Goal: Information Seeking & Learning: Learn about a topic

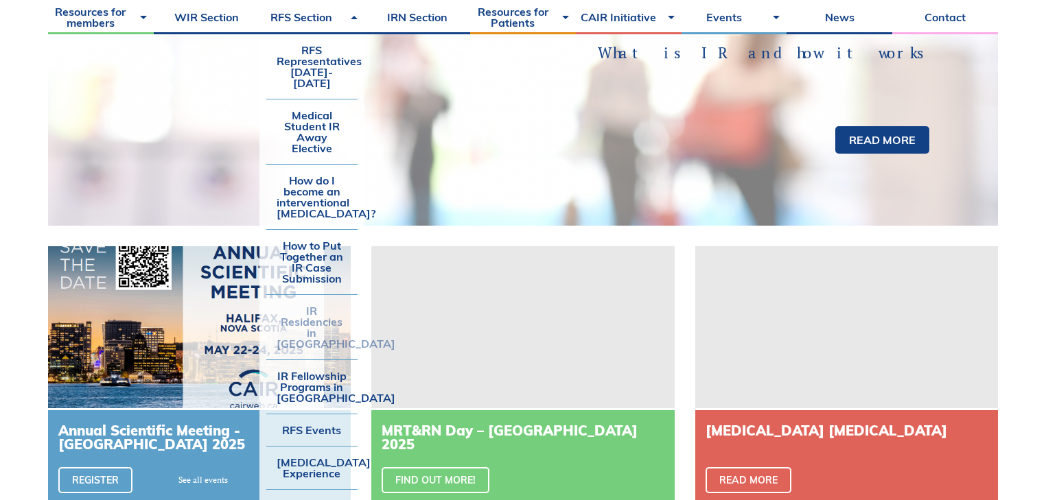
scroll to position [439, 0]
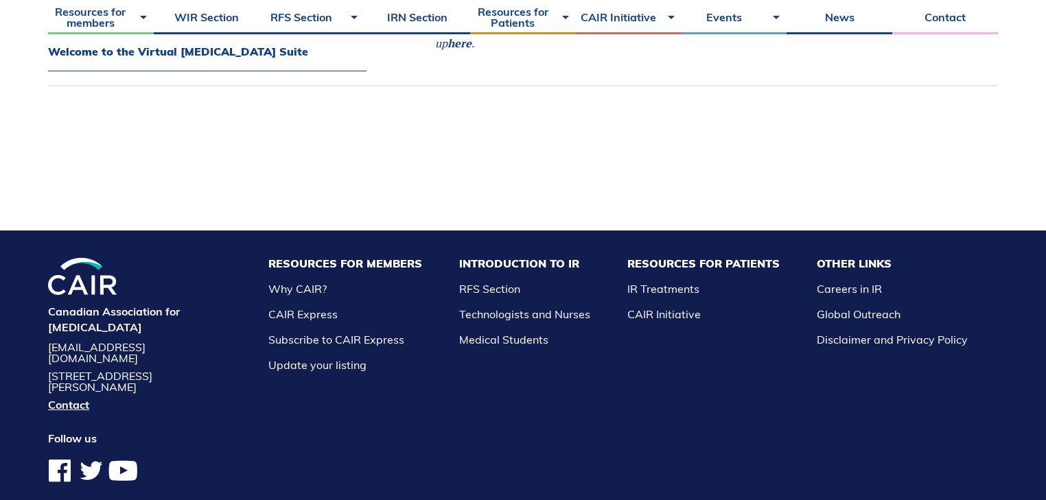
scroll to position [1072, 0]
